Goal: Information Seeking & Learning: Learn about a topic

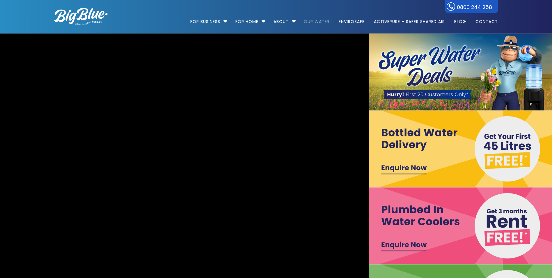
click at [316, 20] on link "Our Water" at bounding box center [317, 19] width 34 height 38
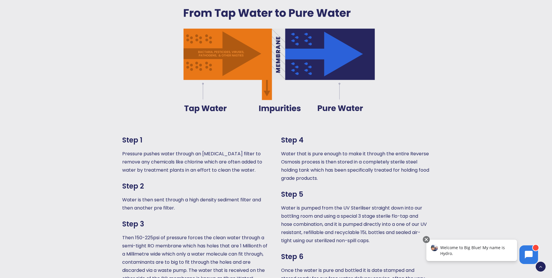
scroll to position [495, 0]
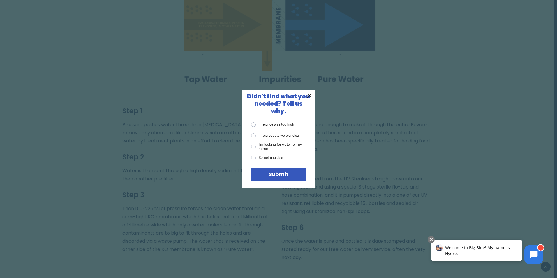
click at [405, 84] on div "X Didn't find what you needed? Tell us why. The price was too high The products…" at bounding box center [278, 139] width 557 height 278
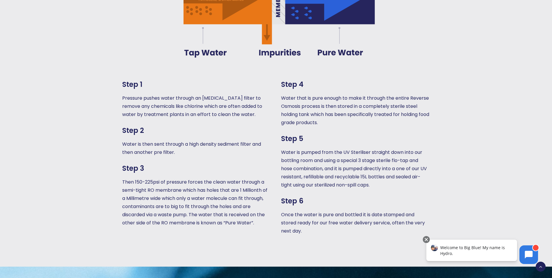
scroll to position [466, 0]
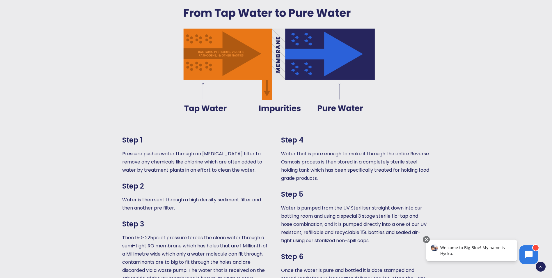
click at [464, 142] on div at bounding box center [508, 85] width 93 height 474
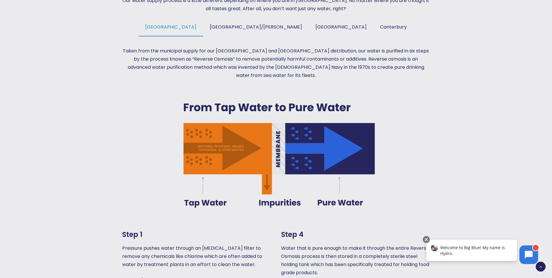
scroll to position [291, 0]
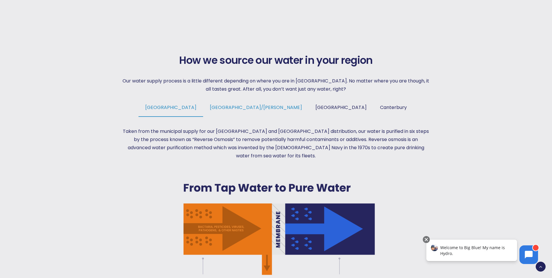
click at [263, 108] on span "Tauranga/Hamilton" at bounding box center [256, 107] width 92 height 7
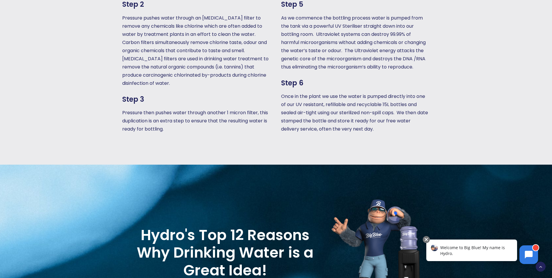
scroll to position [641, 0]
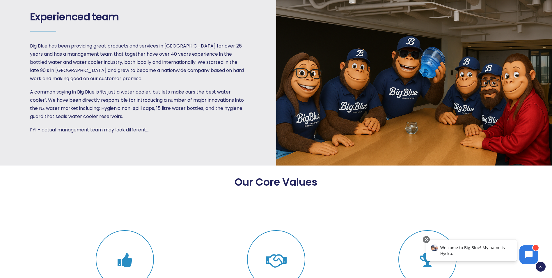
scroll to position [874, 0]
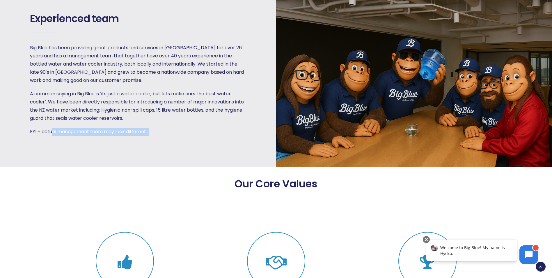
drag, startPoint x: 54, startPoint y: 118, endPoint x: 162, endPoint y: 117, distance: 108.3
click at [162, 128] on p "FYI – actual management team may look different…" at bounding box center [137, 132] width 215 height 8
drag, startPoint x: 162, startPoint y: 117, endPoint x: 158, endPoint y: 142, distance: 25.1
click at [158, 142] on div "Experienced team Big Blue has been providing great products and services in New…" at bounding box center [138, 74] width 278 height 186
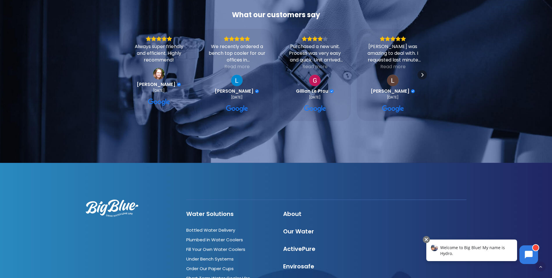
scroll to position [2040, 0]
